Goal: Task Accomplishment & Management: Use online tool/utility

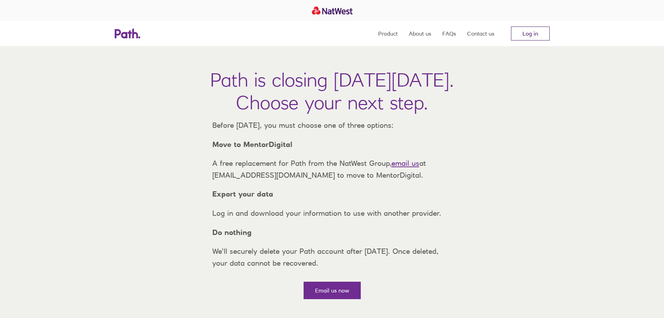
click at [530, 32] on link "Log in" at bounding box center [530, 34] width 39 height 14
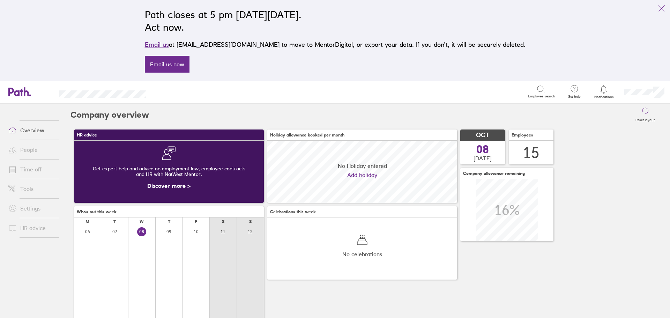
scroll to position [62, 190]
click at [664, 10] on icon "link" at bounding box center [661, 8] width 8 height 8
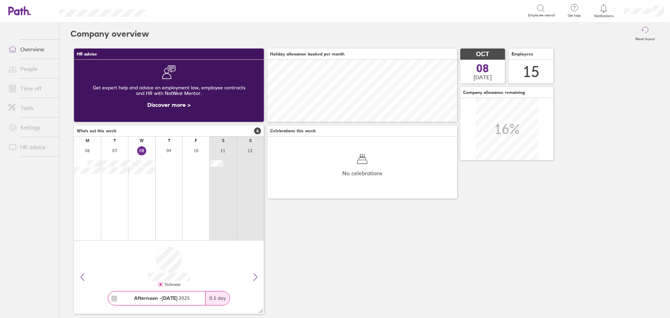
click at [28, 105] on link "Tools" at bounding box center [31, 108] width 56 height 14
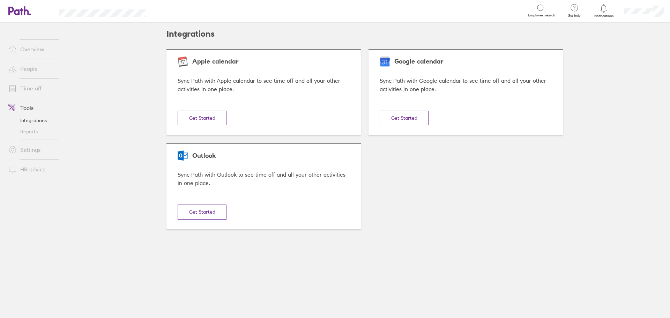
click at [28, 132] on link "Reports" at bounding box center [31, 131] width 56 height 11
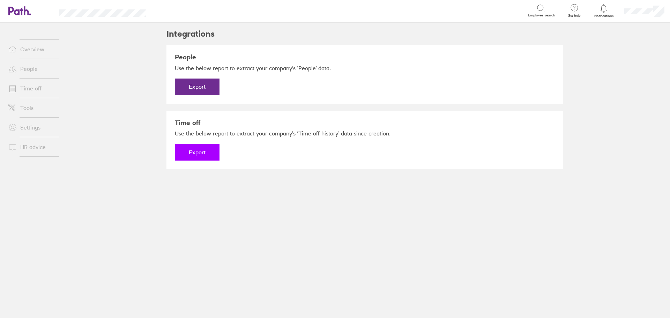
click at [203, 158] on button "Export" at bounding box center [197, 152] width 45 height 17
click at [204, 150] on link "Download" at bounding box center [197, 152] width 45 height 17
drag, startPoint x: 201, startPoint y: 85, endPoint x: 239, endPoint y: 83, distance: 38.0
click at [239, 83] on div "Export" at bounding box center [364, 86] width 379 height 17
click at [203, 150] on link "Download" at bounding box center [197, 152] width 45 height 17
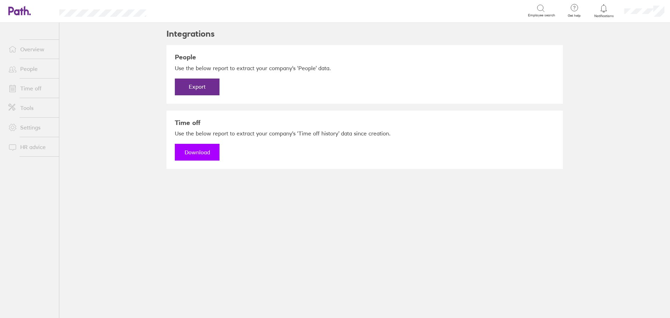
click at [188, 153] on link "Download" at bounding box center [197, 152] width 45 height 17
